Goal: Task Accomplishment & Management: Manage account settings

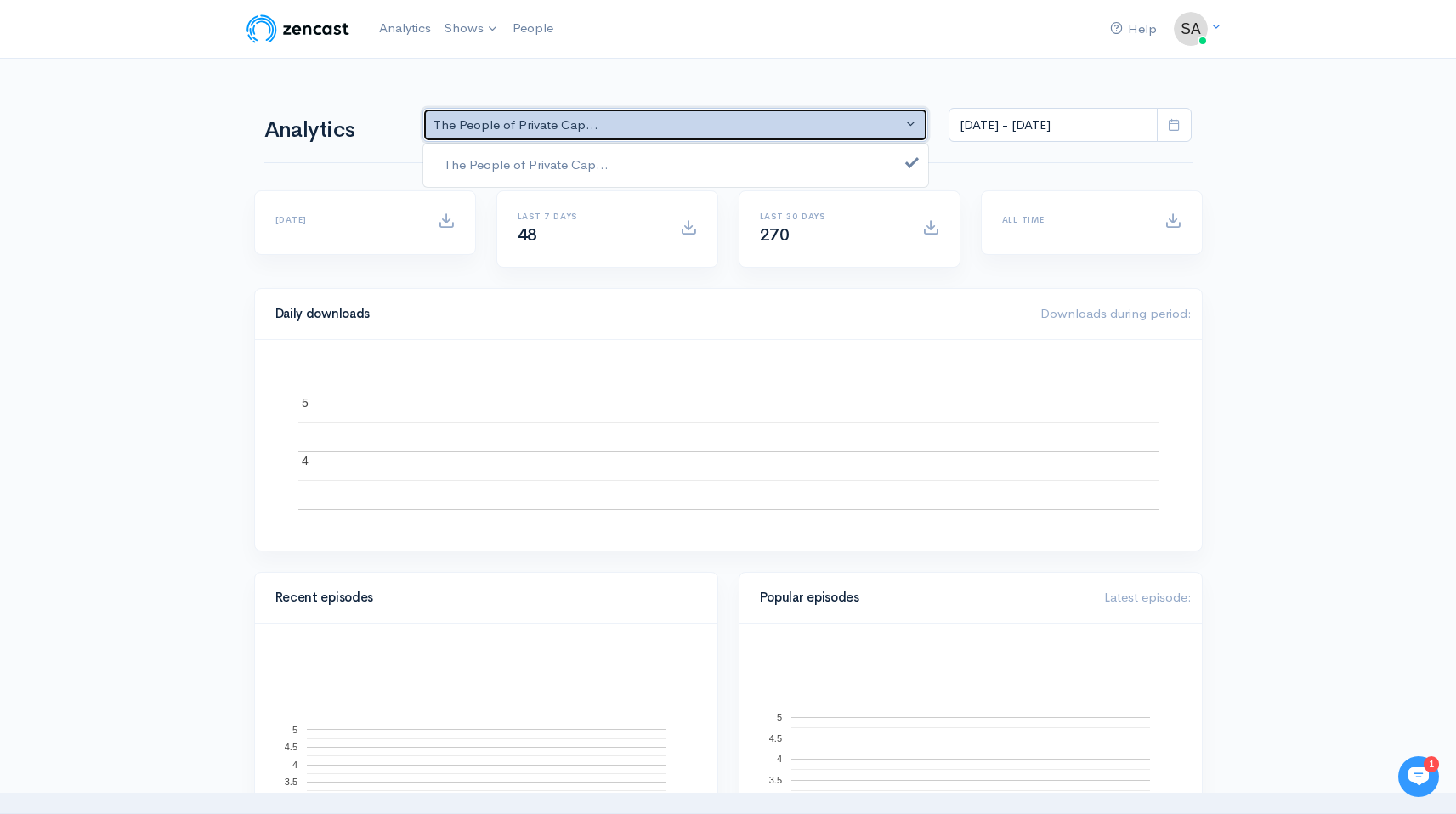
click at [844, 134] on div "The People of Private Cap..." at bounding box center [668, 125] width 469 height 19
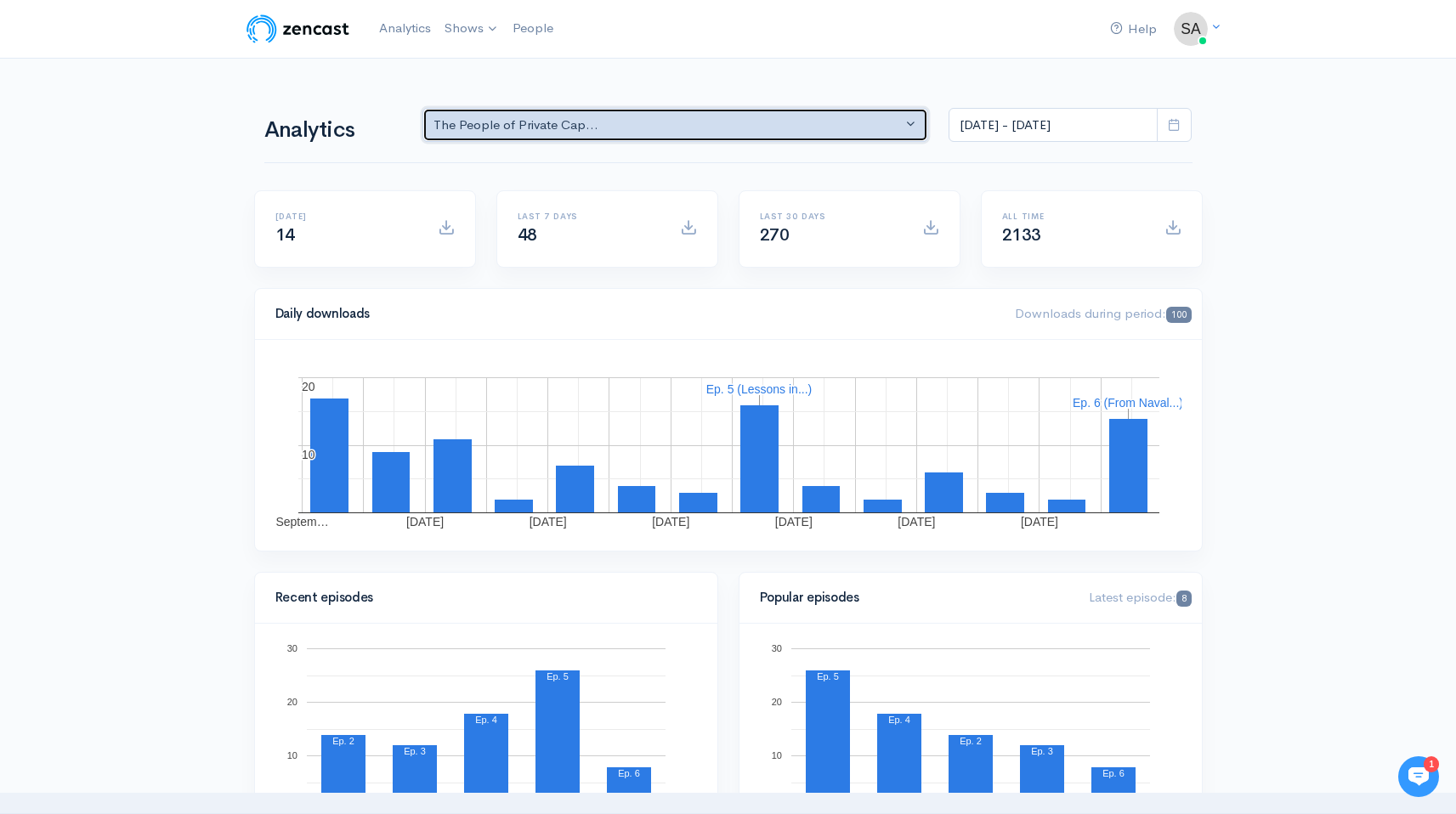
click at [632, 123] on div "The People of Private Cap..." at bounding box center [668, 125] width 469 height 19
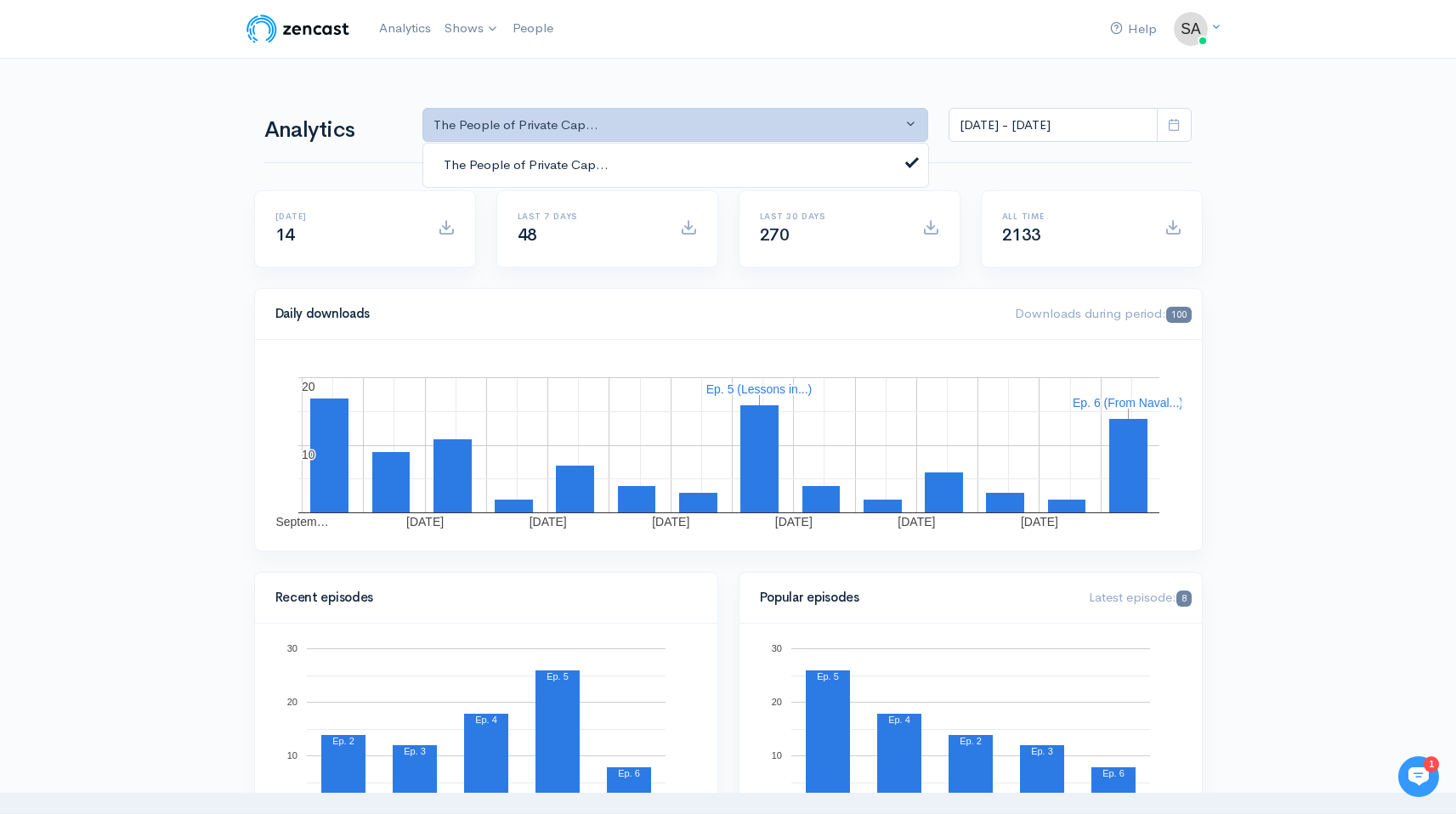
click at [584, 160] on span "The People of Private Cap..." at bounding box center [526, 165] width 165 height 19
select select "analytics podcast selector"
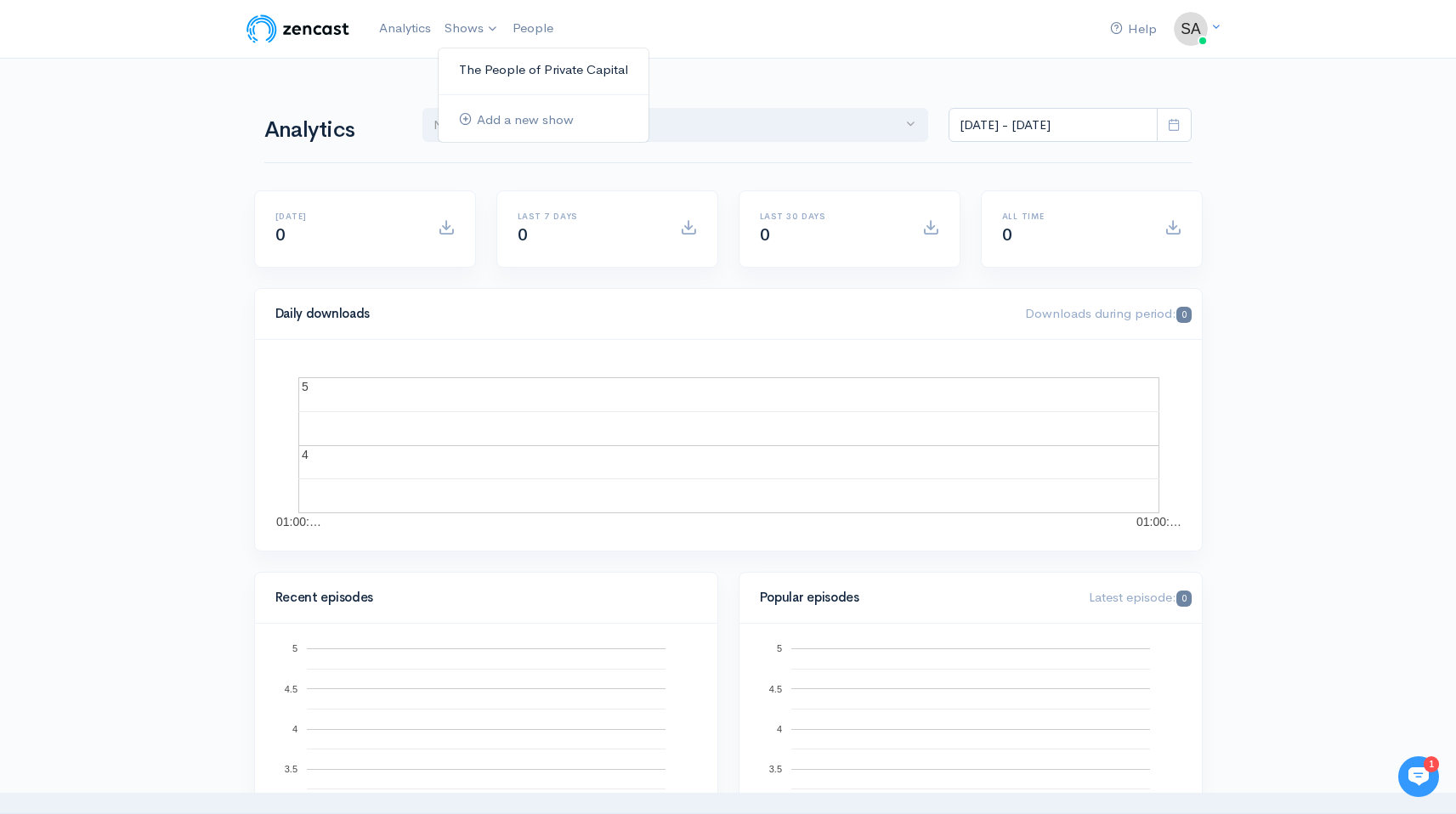
click at [510, 70] on link "The People of Private Capital" at bounding box center [543, 70] width 209 height 30
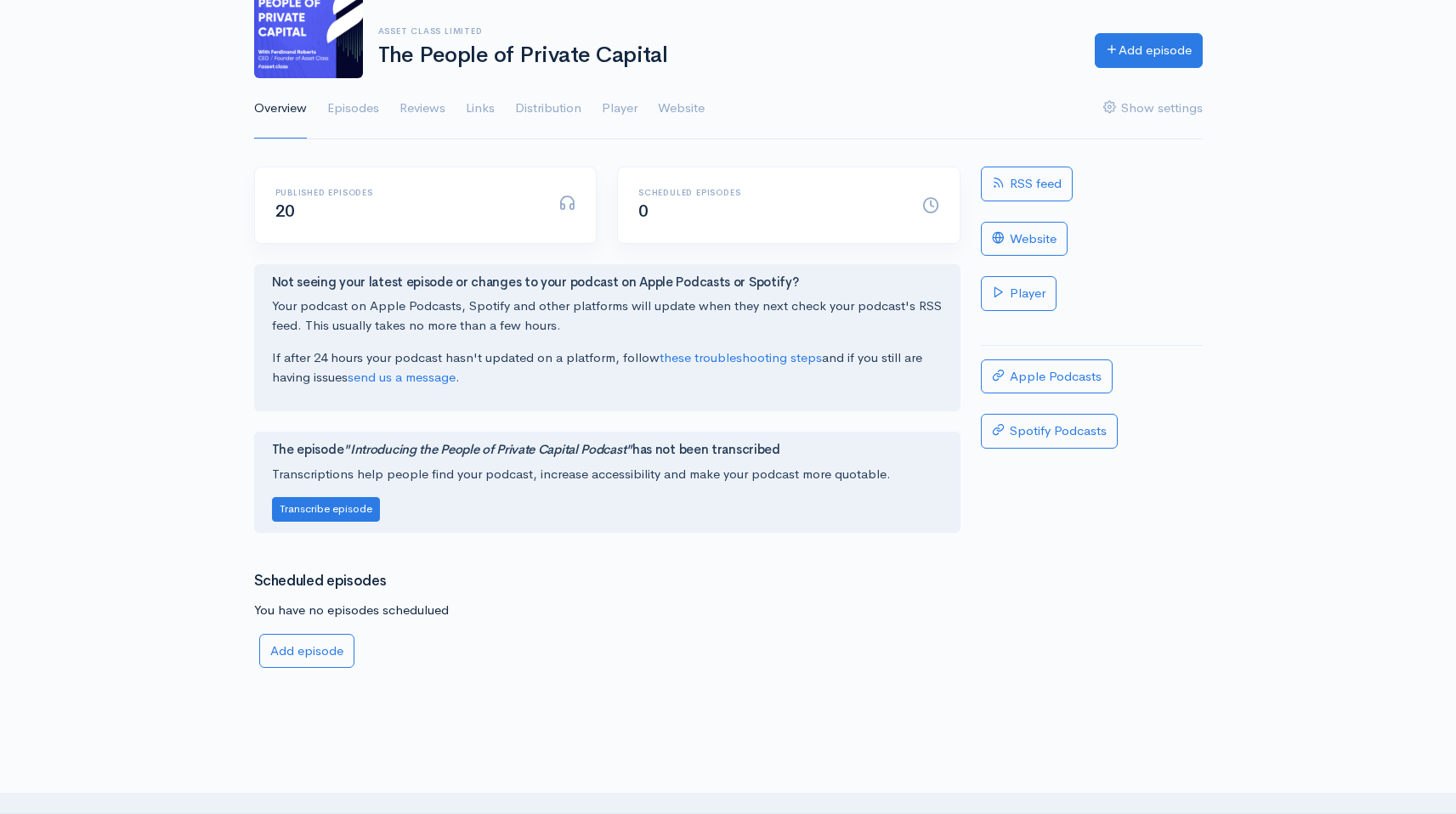
scroll to position [135, 0]
click at [697, 98] on link "Website" at bounding box center [681, 108] width 47 height 61
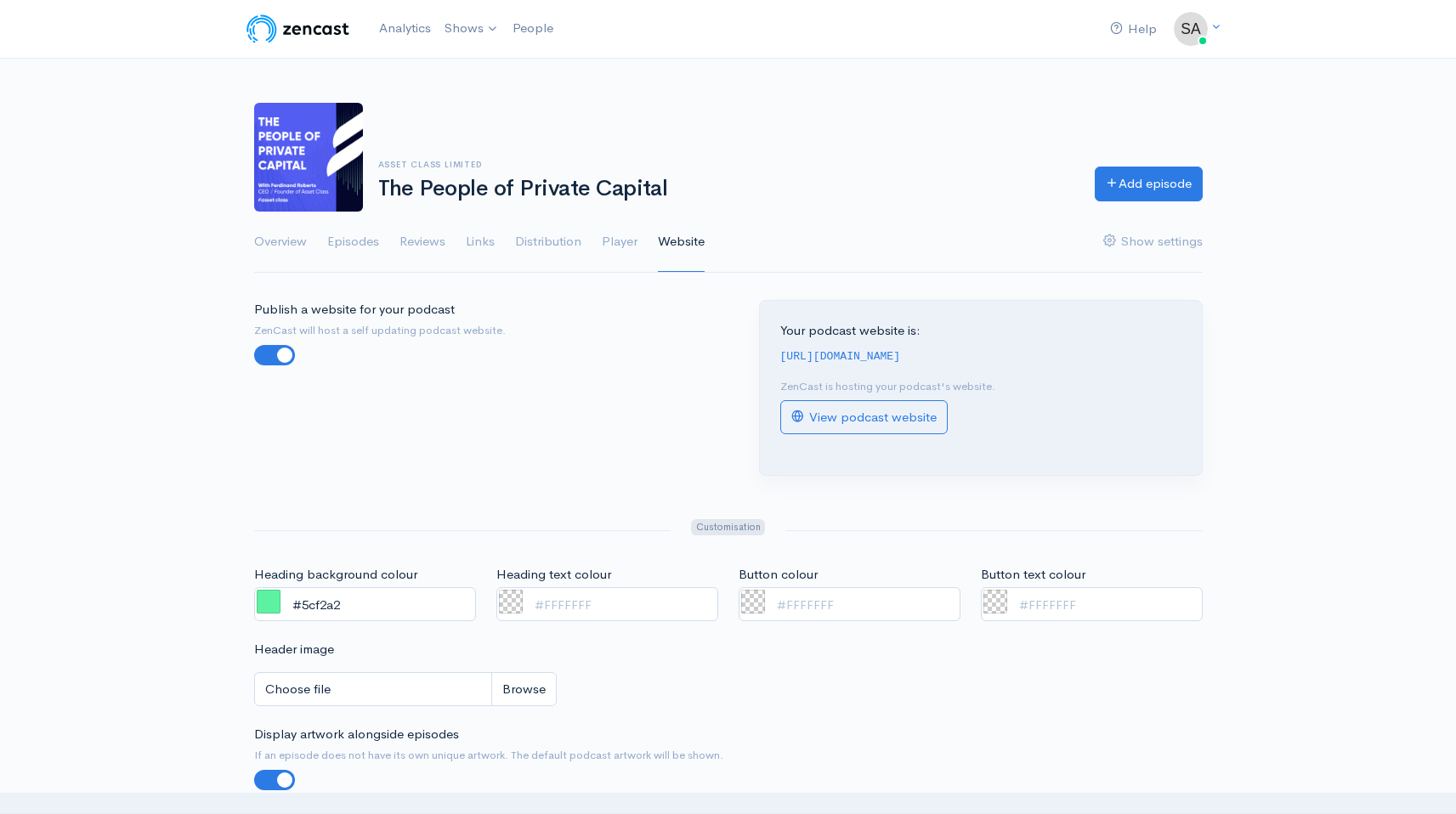
click at [897, 356] on code "[URL][DOMAIN_NAME]" at bounding box center [840, 356] width 121 height 13
copy div "[URL][DOMAIN_NAME]"
click at [531, 239] on link "Distribution" at bounding box center [548, 242] width 66 height 61
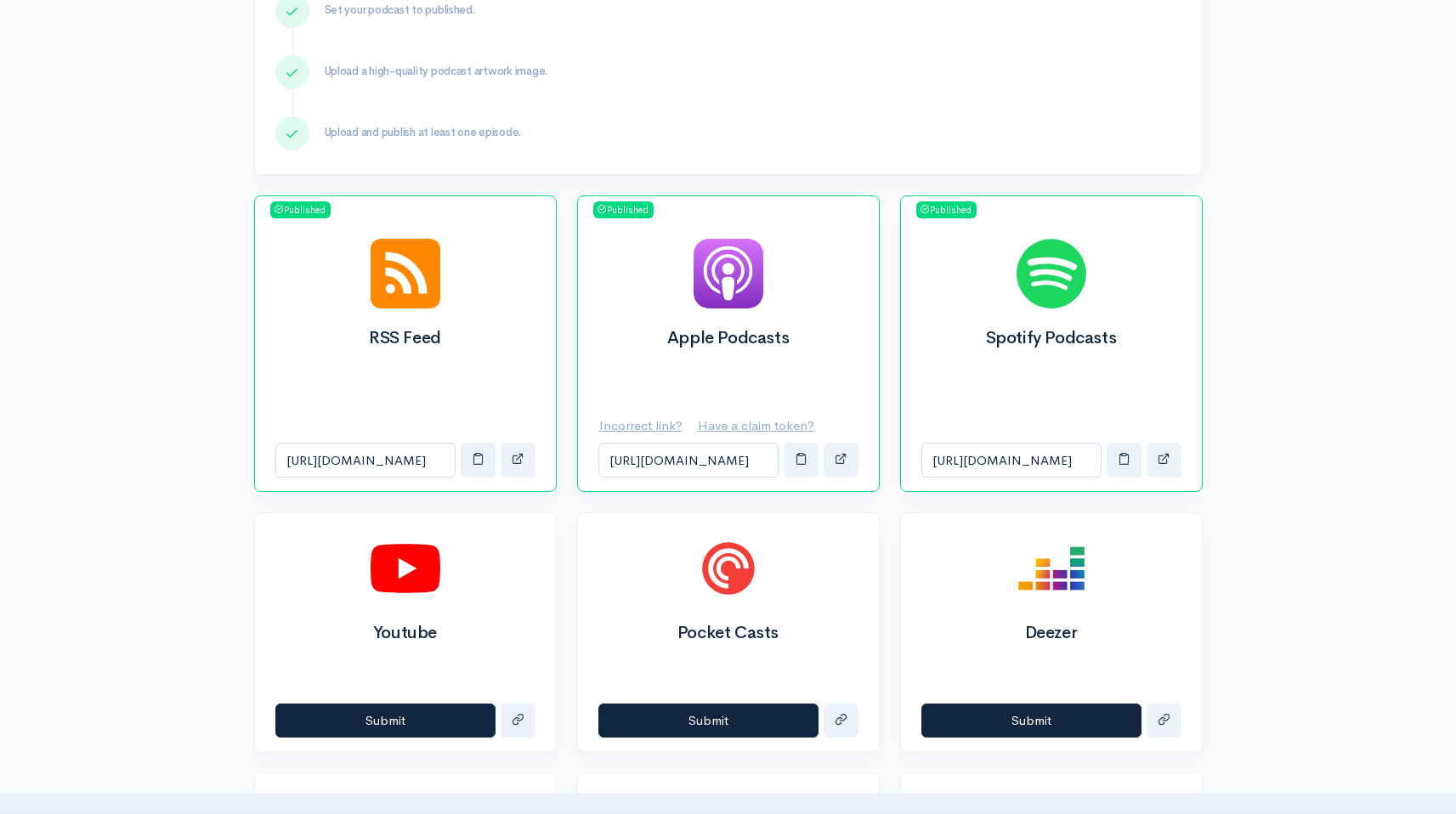
scroll to position [453, 0]
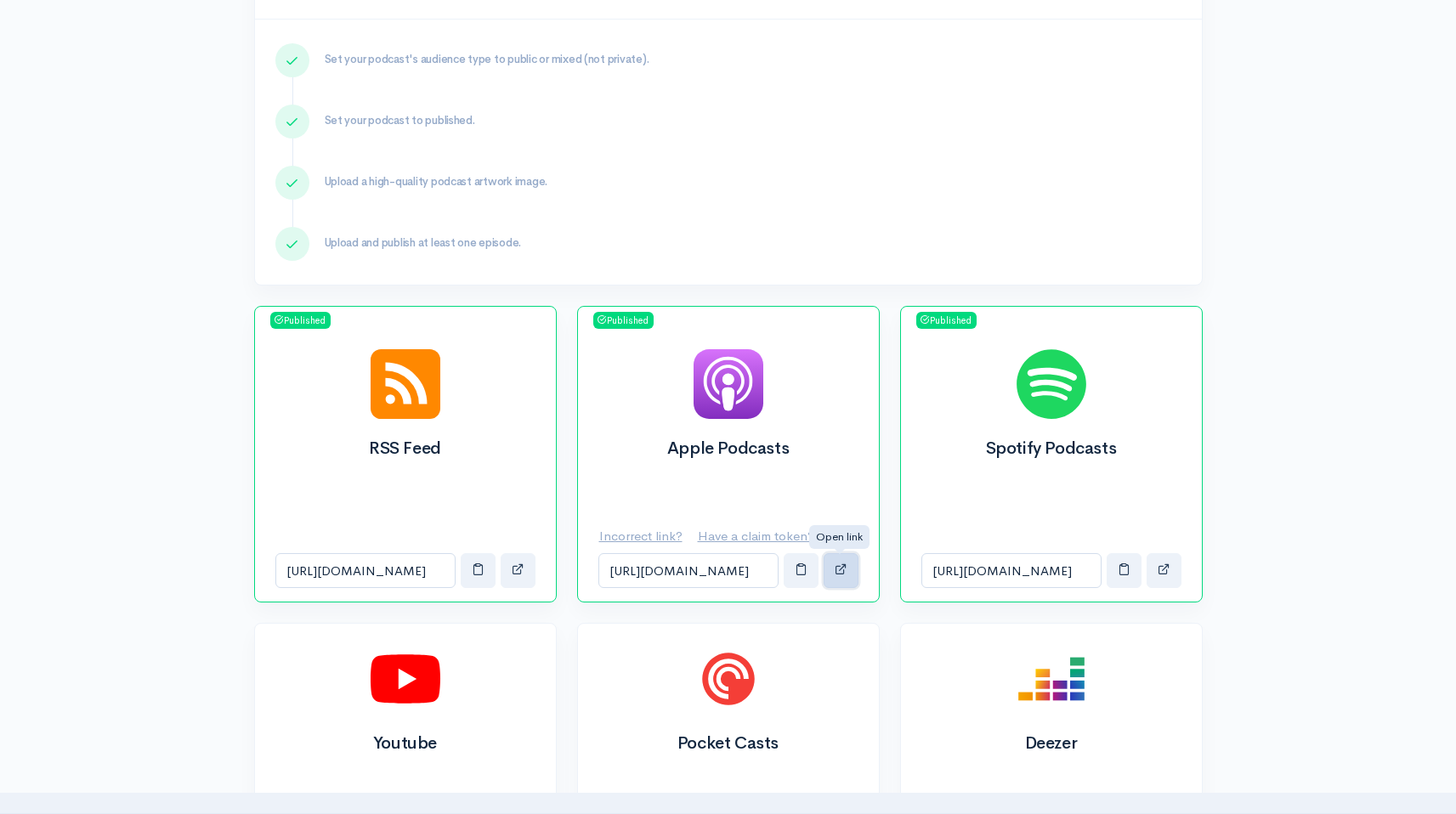
click at [849, 574] on button "button" at bounding box center [841, 571] width 35 height 35
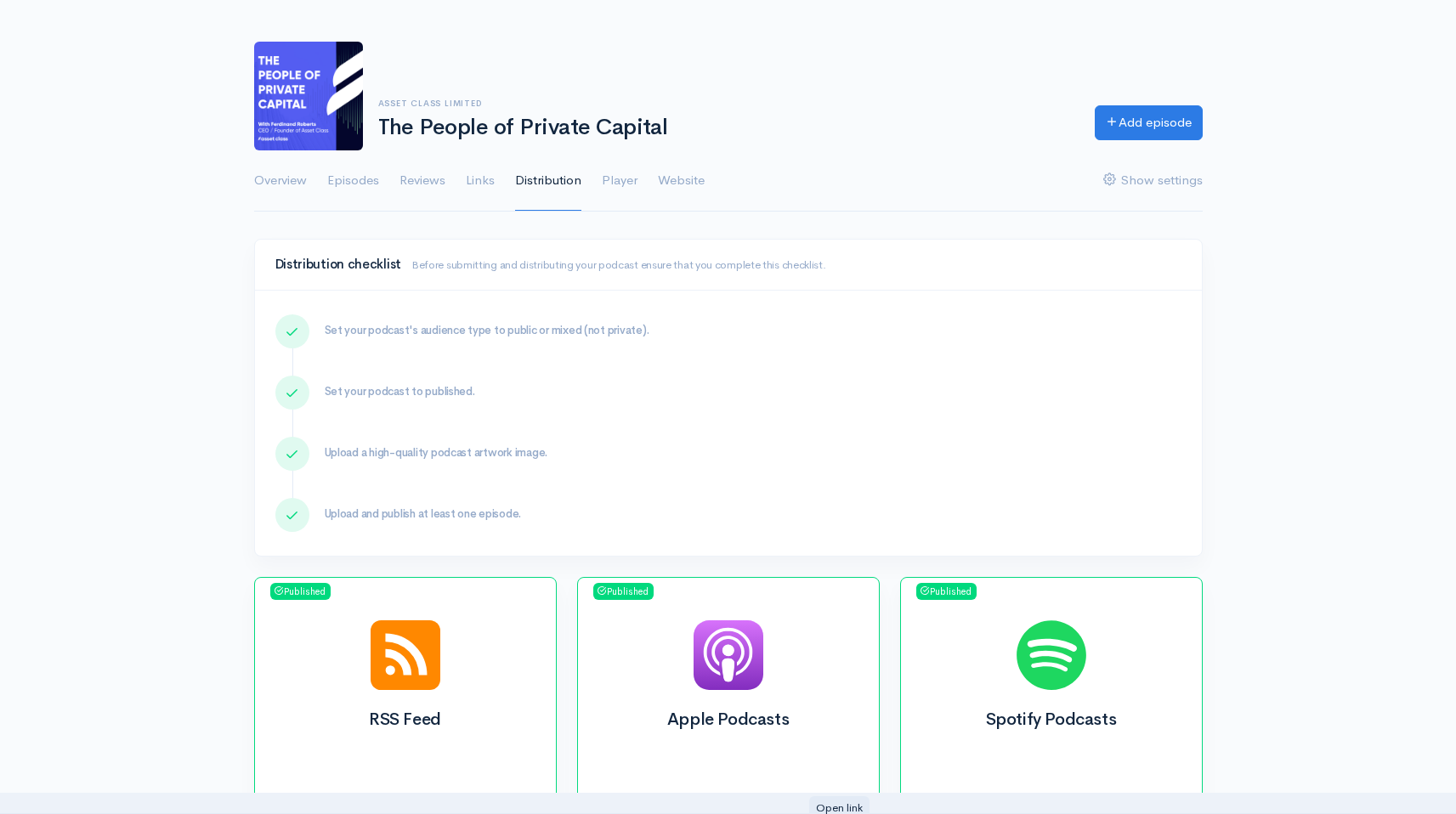
scroll to position [0, 0]
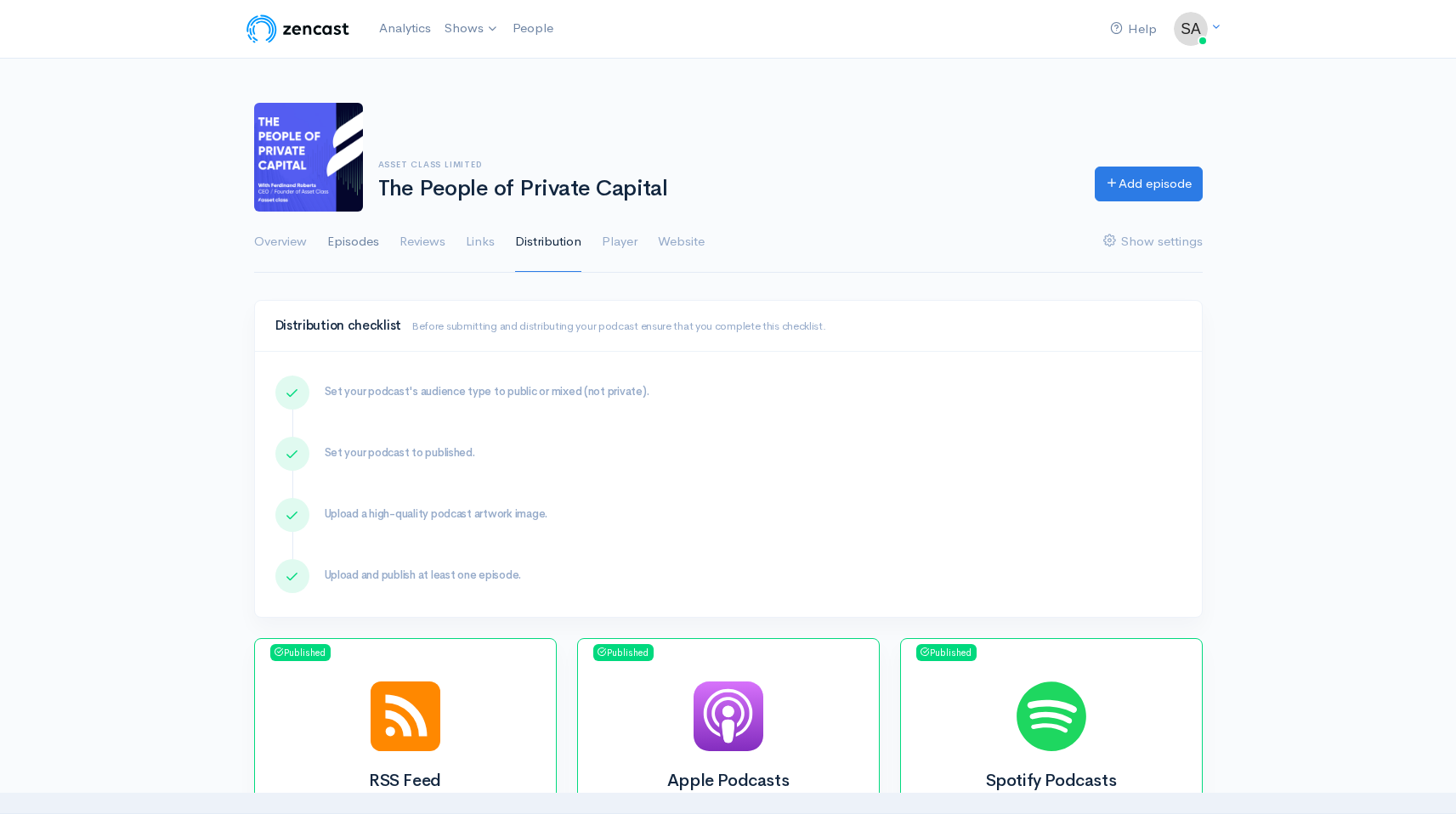
click at [364, 242] on link "Episodes" at bounding box center [353, 242] width 52 height 61
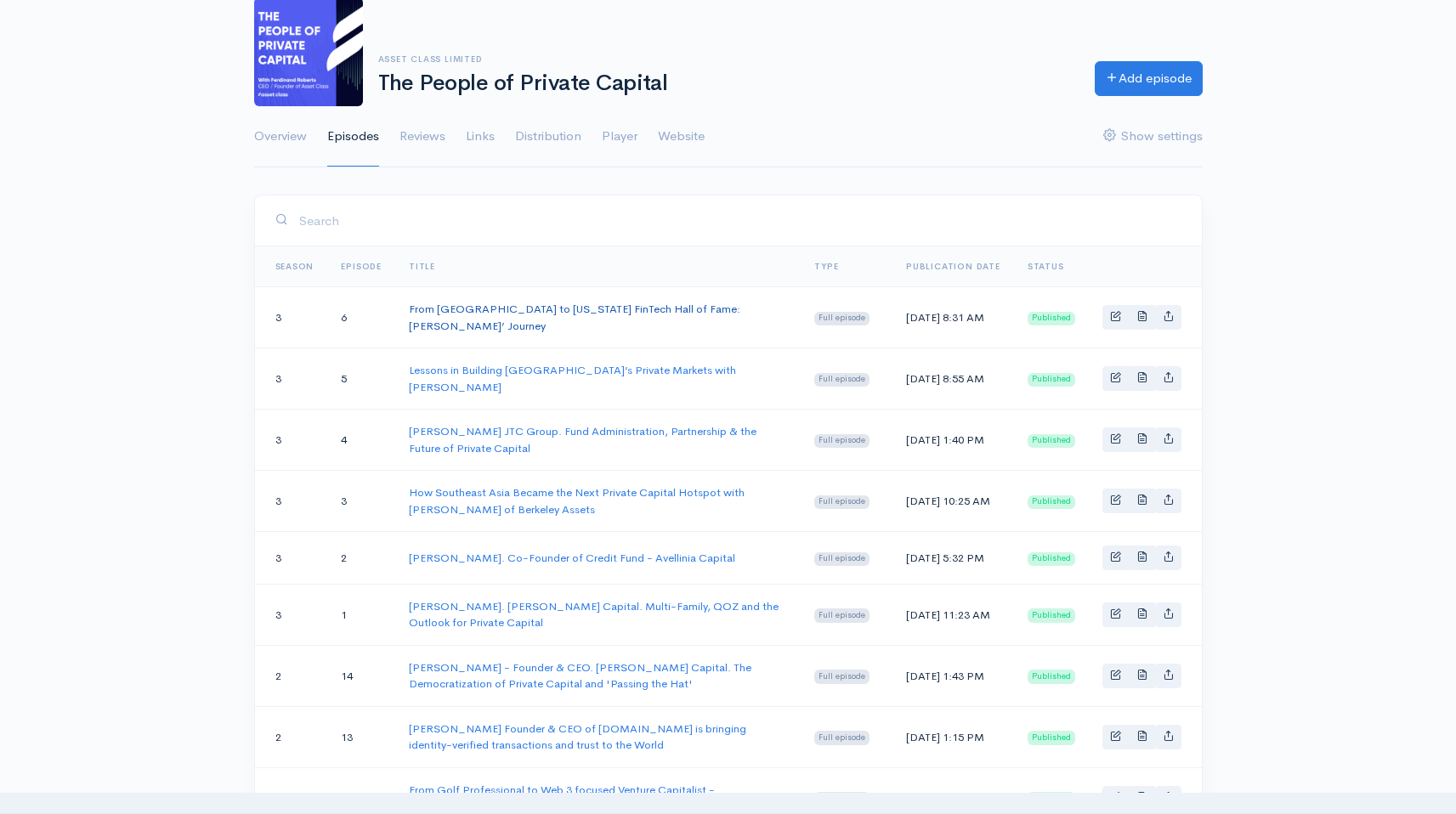
click at [486, 306] on link "From [GEOGRAPHIC_DATA] to [US_STATE] FinTech Hall of Fame: [PERSON_NAME]’ Journ…" at bounding box center [574, 317] width 331 height 31
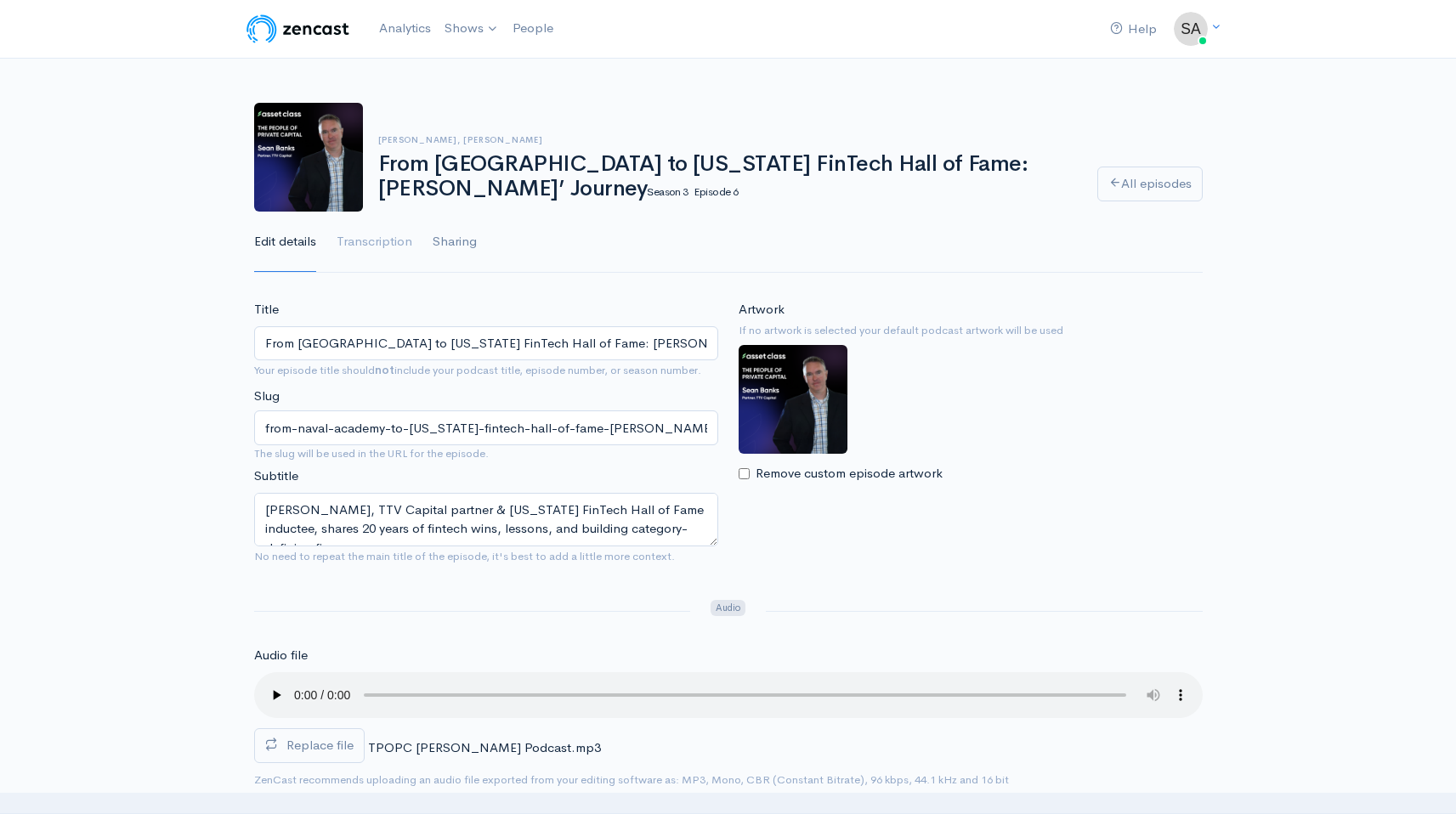
click at [461, 233] on link "Sharing" at bounding box center [455, 242] width 44 height 61
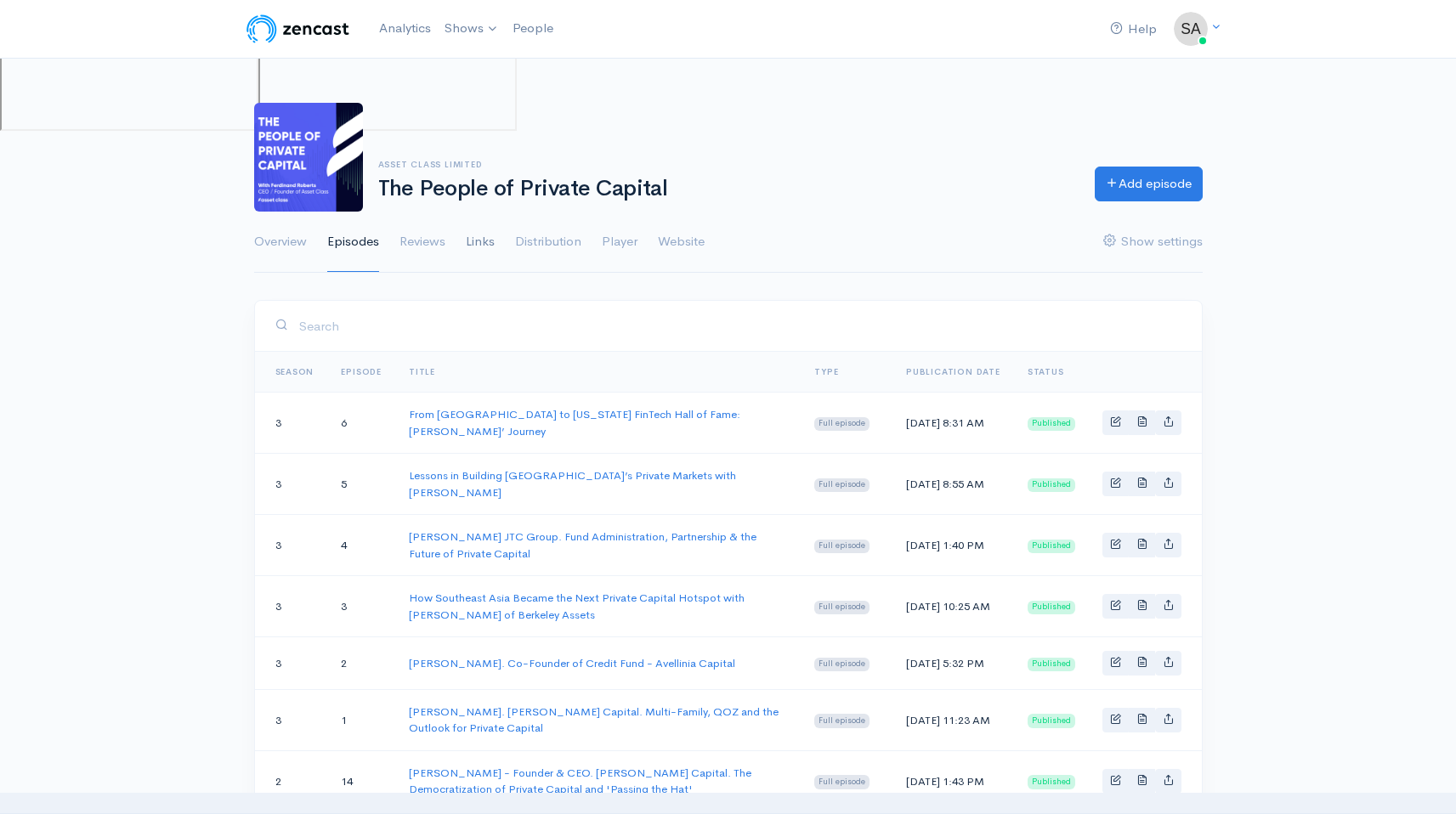
click at [489, 233] on link "Links" at bounding box center [480, 242] width 29 height 61
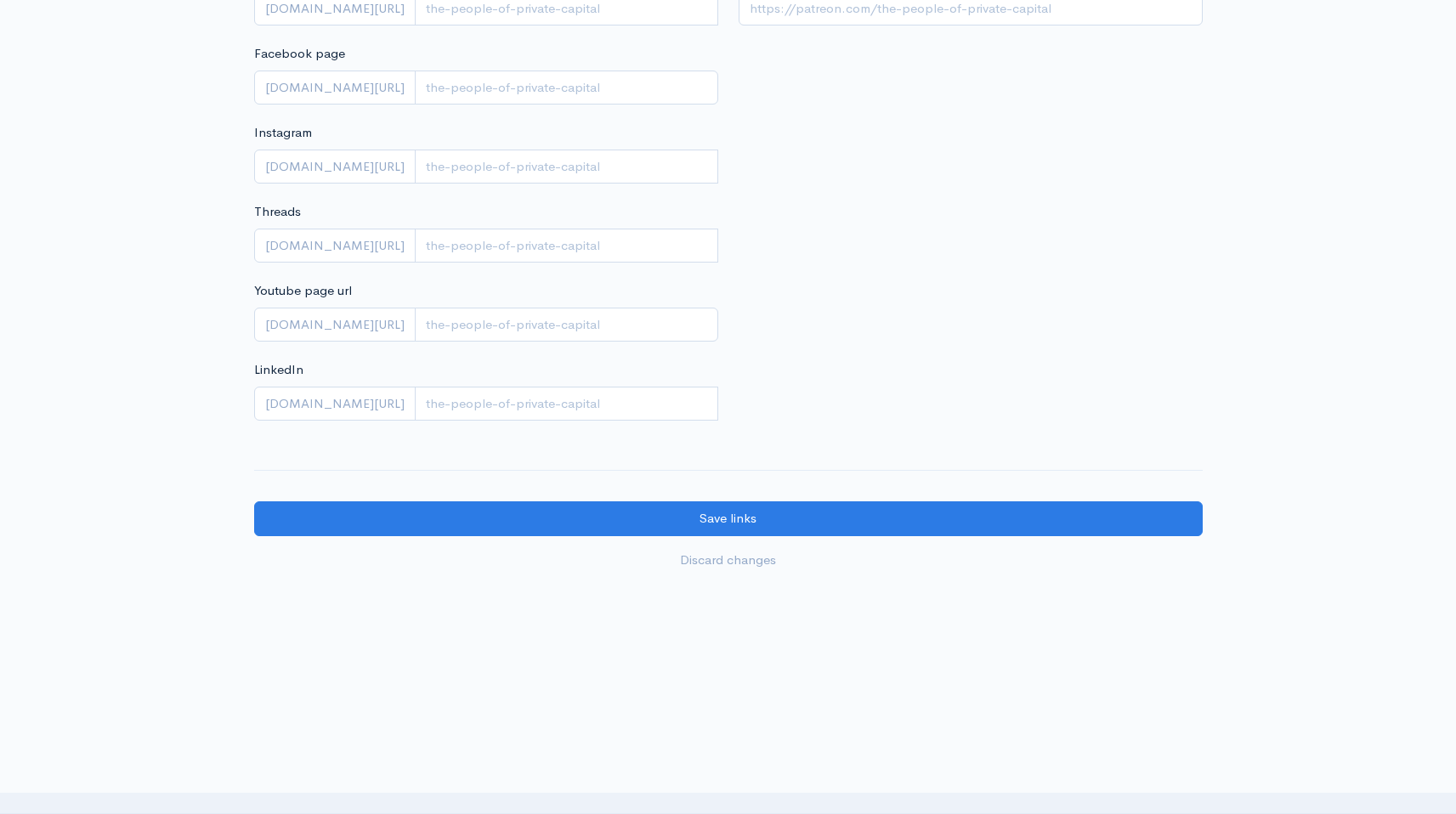
scroll to position [372, 0]
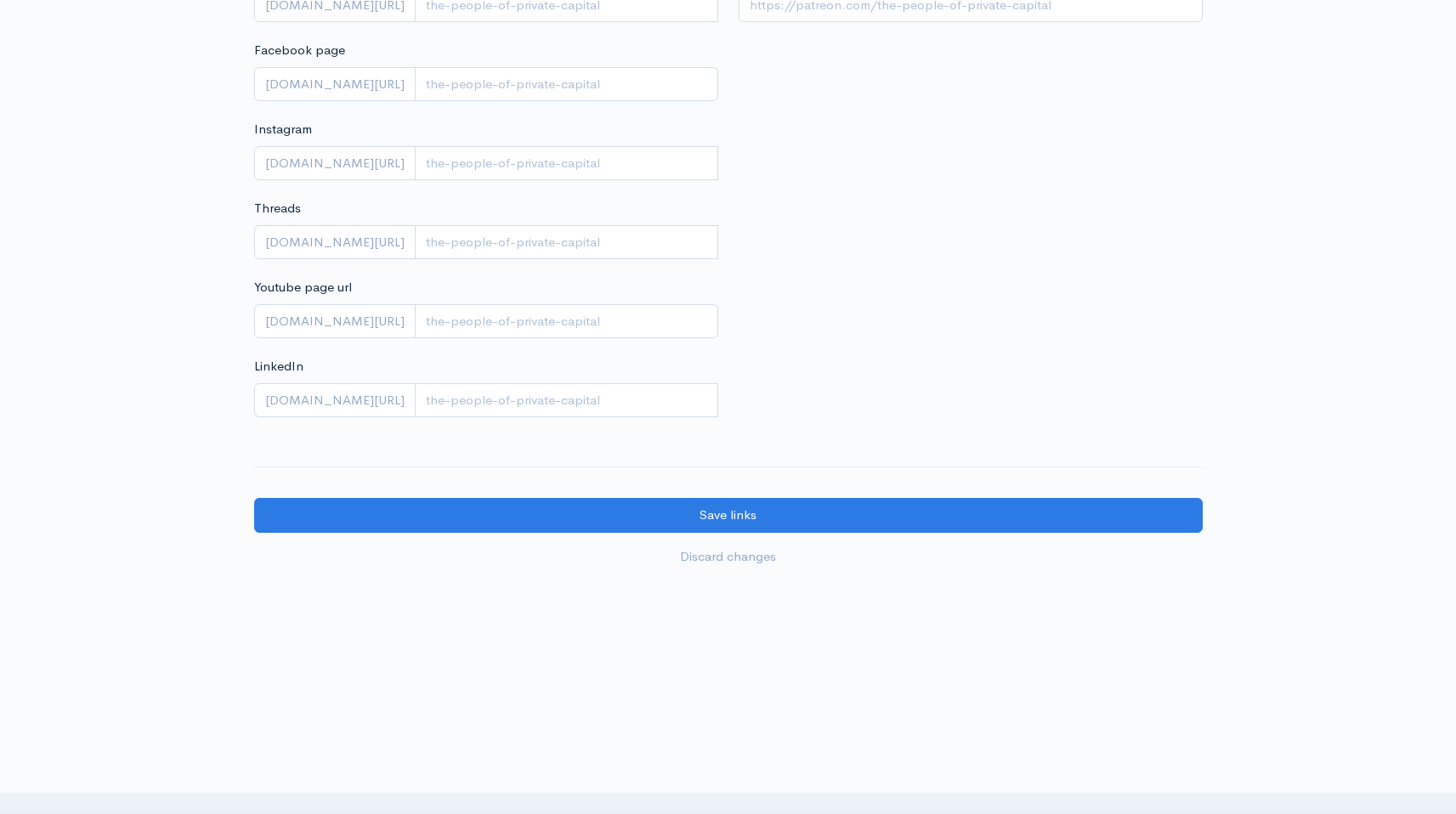
click at [888, 372] on div "Listener support Donate URL" at bounding box center [970, 182] width 484 height 509
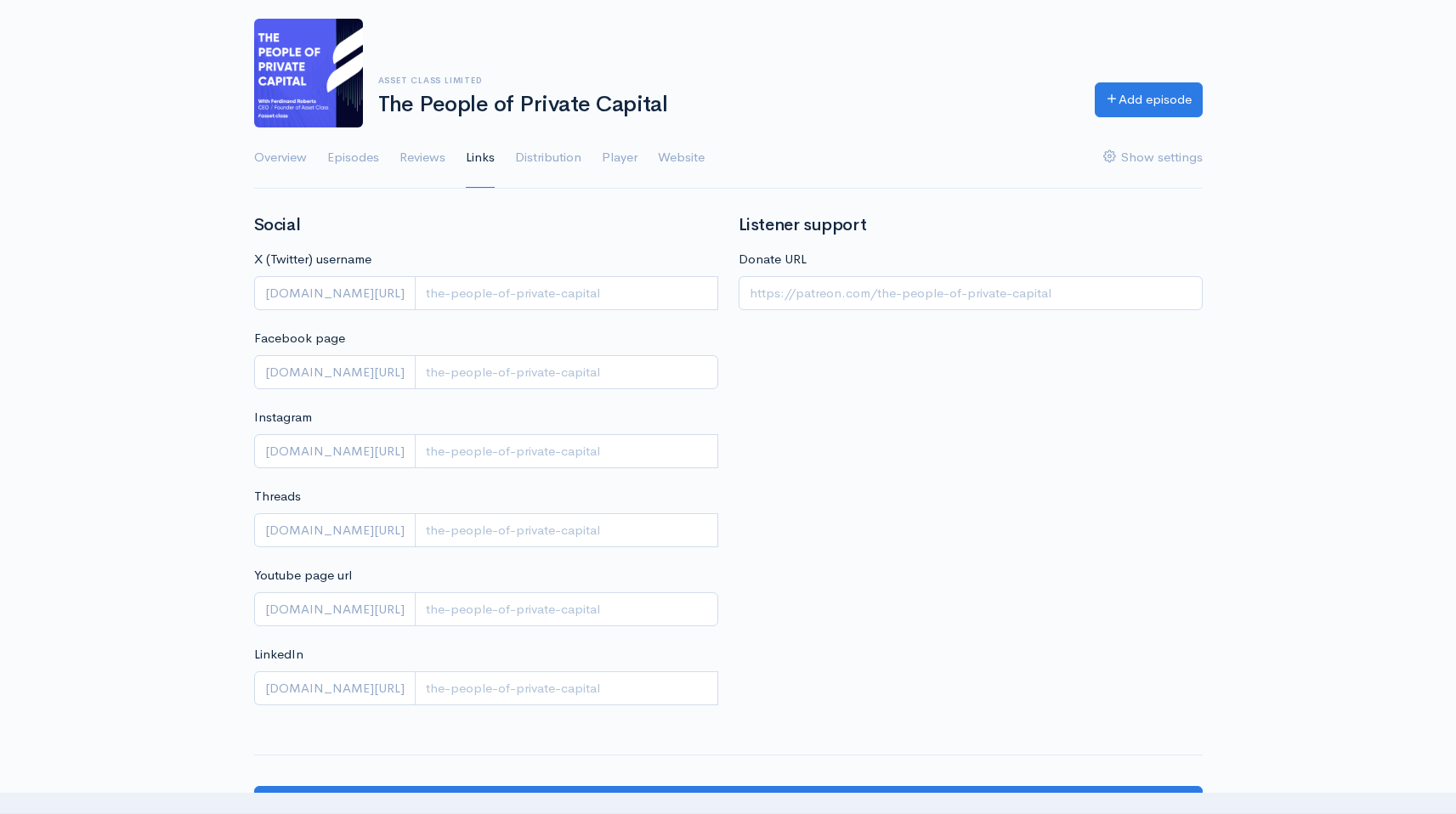
scroll to position [77, 0]
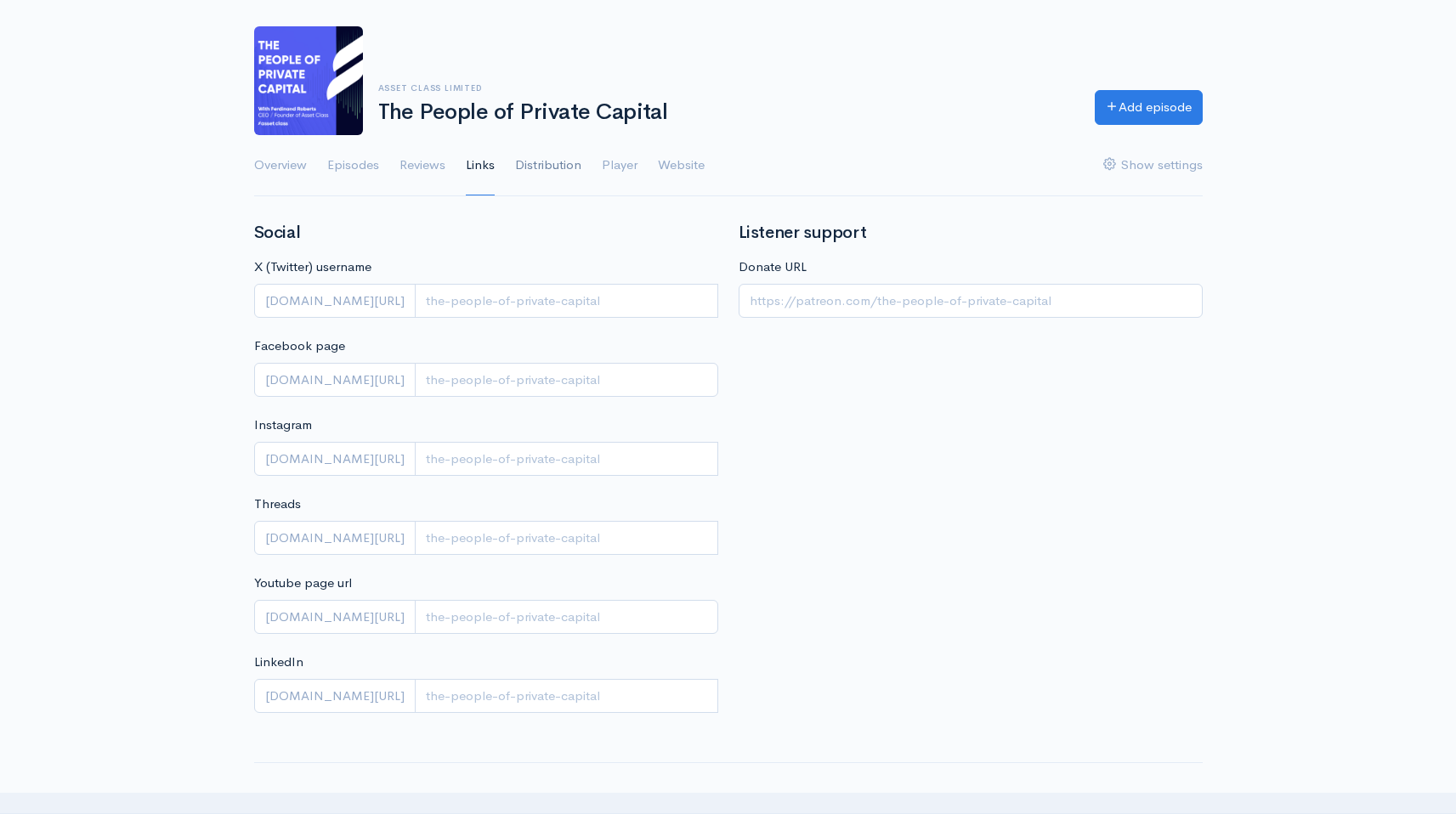
click at [544, 165] on link "Distribution" at bounding box center [548, 165] width 66 height 61
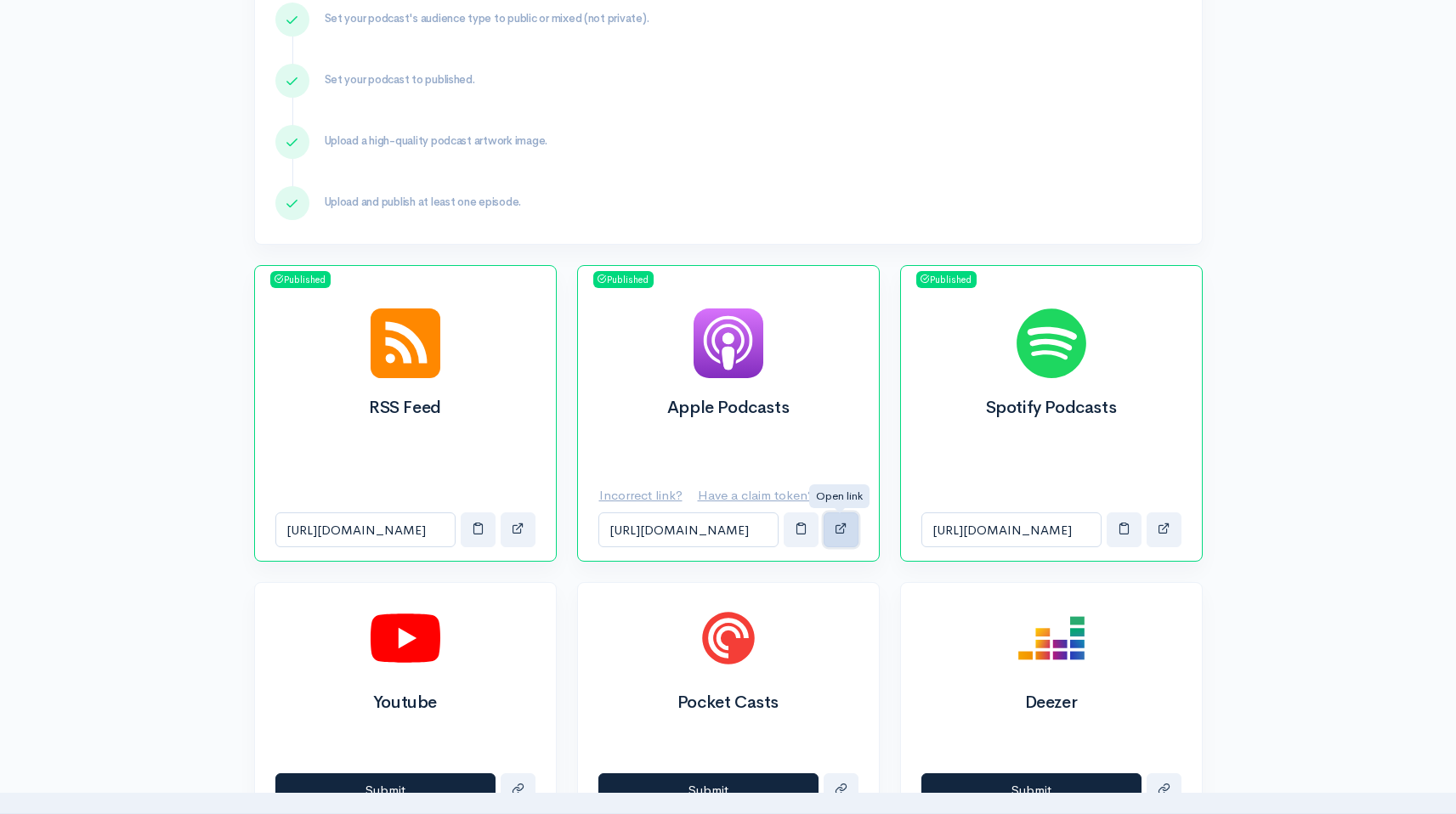
click at [835, 533] on span "button" at bounding box center [841, 528] width 13 height 13
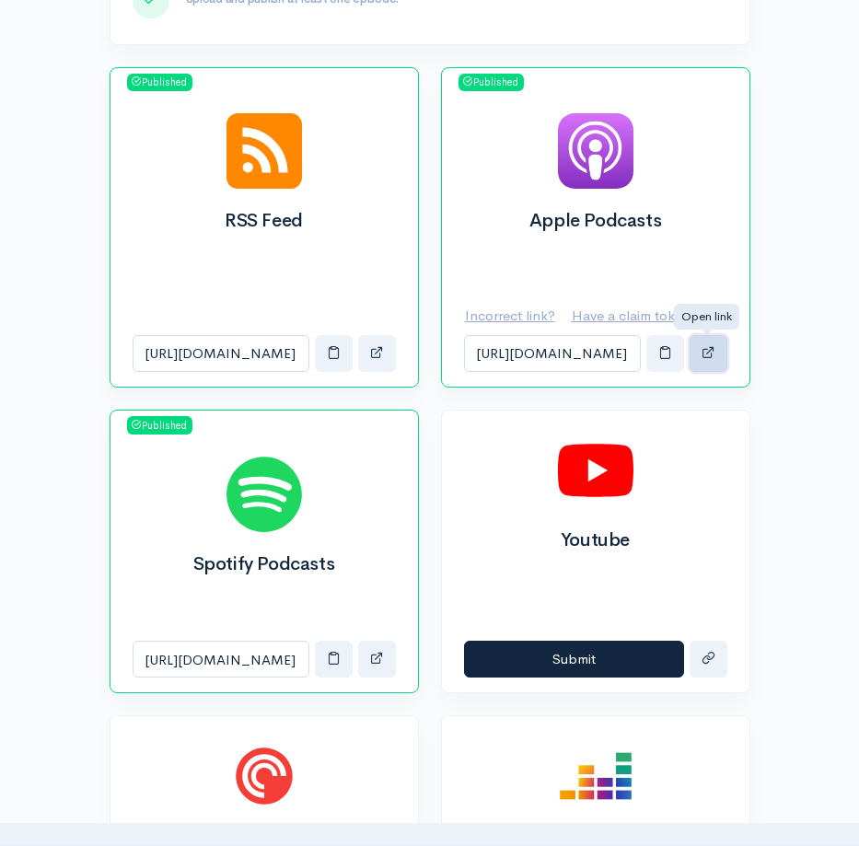
scroll to position [702, 0]
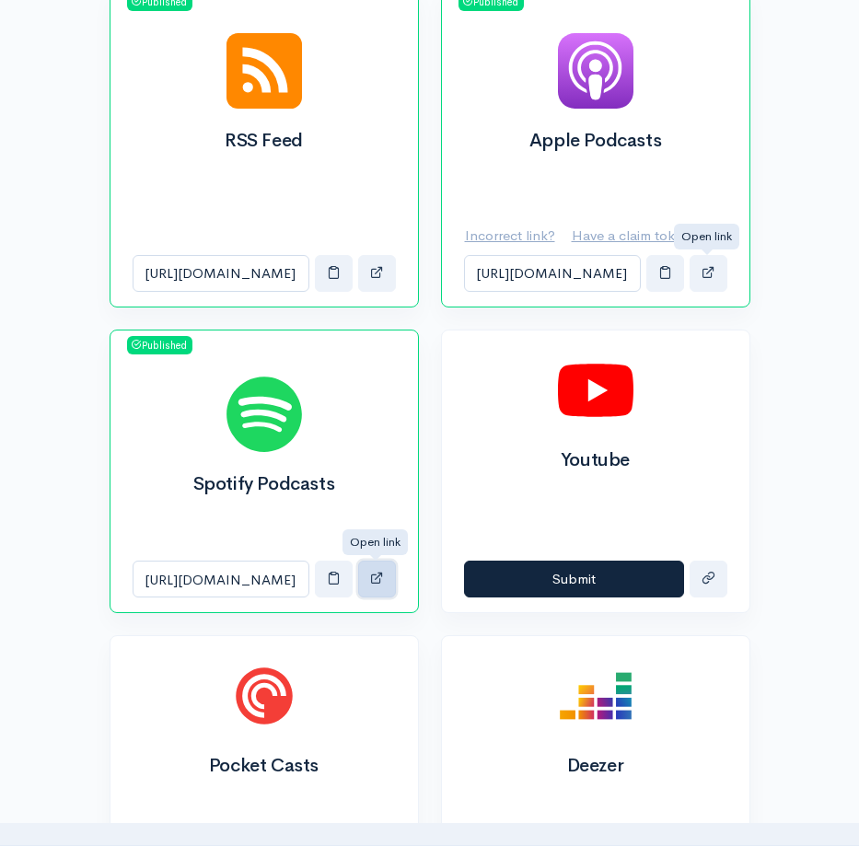
click at [384, 570] on button "button" at bounding box center [377, 580] width 38 height 38
